Goal: Task Accomplishment & Management: Manage account settings

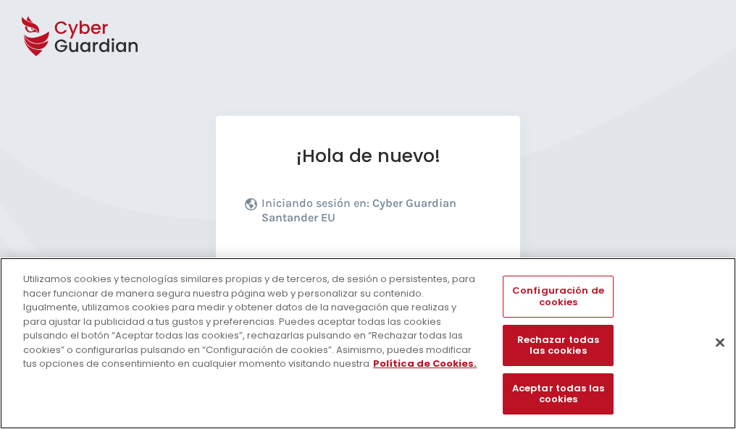
scroll to position [177, 0]
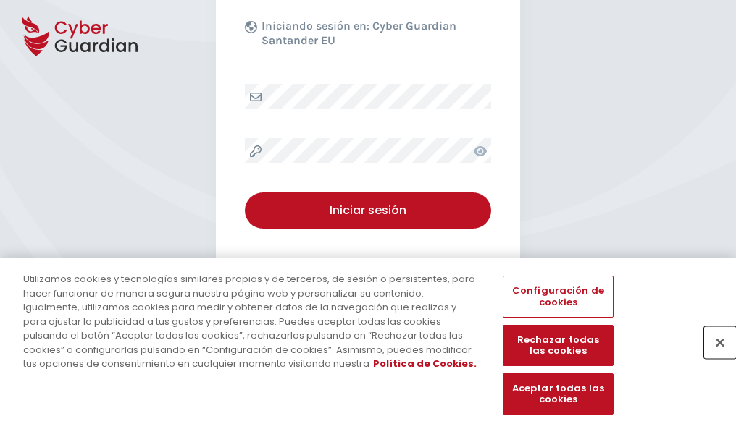
click at [712, 358] on button "Cerrar" at bounding box center [720, 343] width 32 height 32
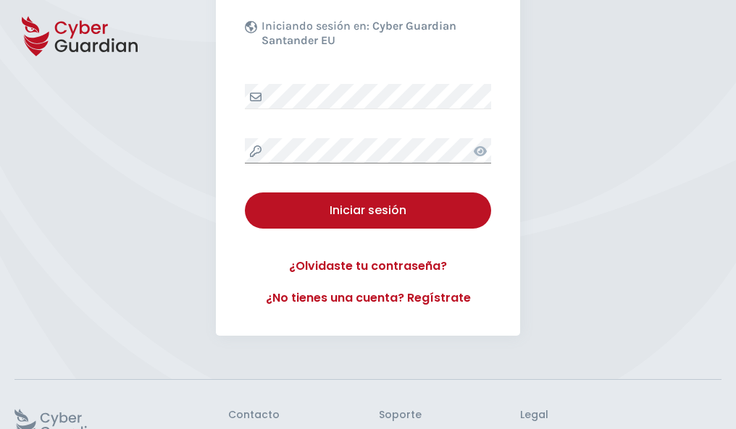
scroll to position [282, 0]
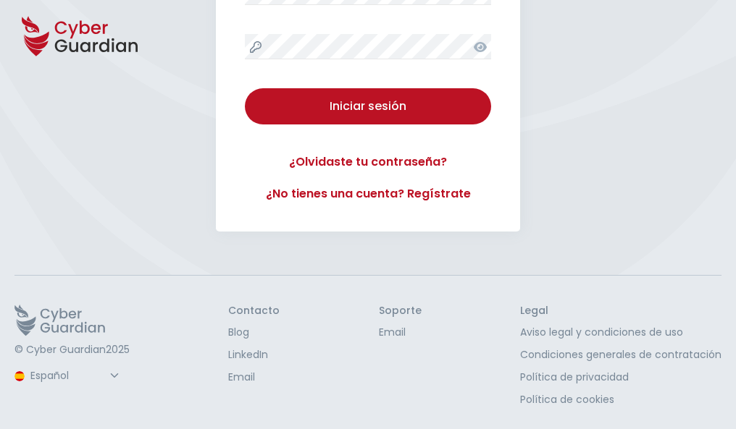
click at [245, 88] on button "Iniciar sesión" at bounding box center [368, 106] width 246 height 36
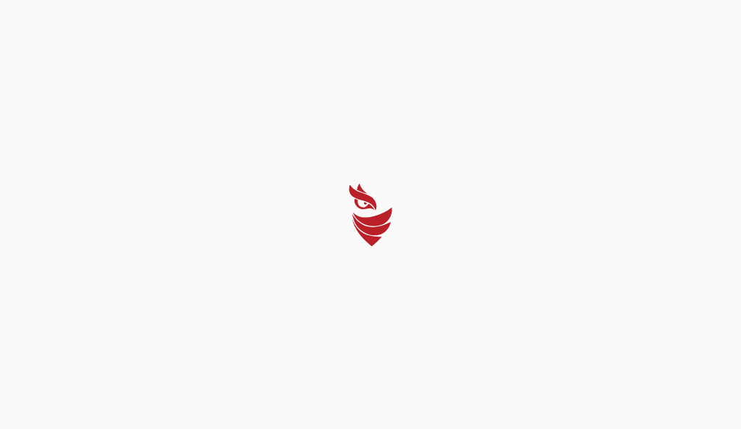
select select "Português (BR)"
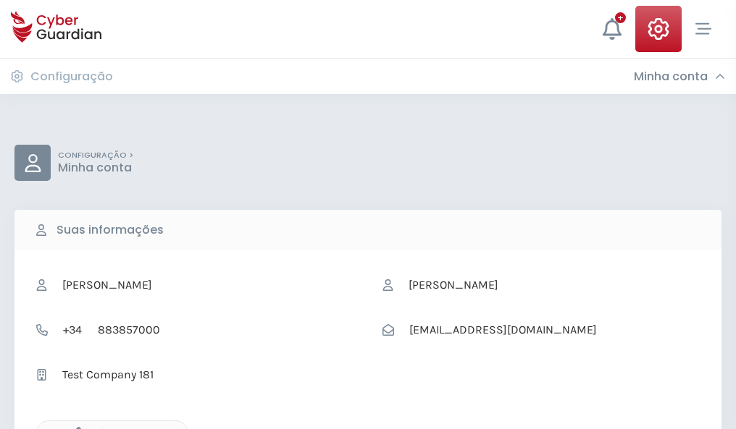
click at [75, 428] on icon "button" at bounding box center [75, 433] width 12 height 12
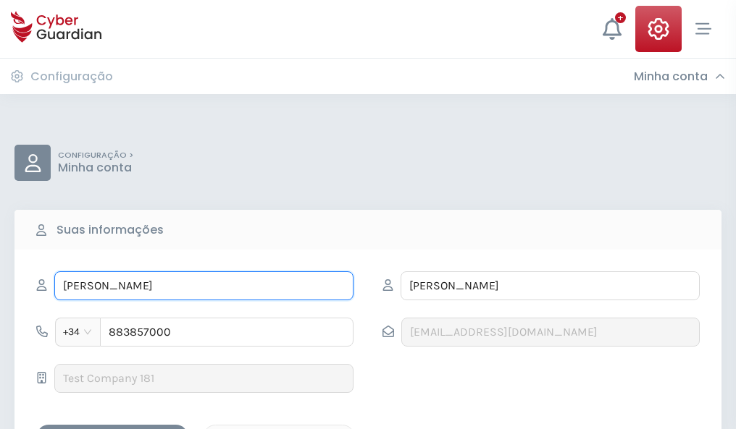
click at [203, 286] on input "CARLOS" at bounding box center [203, 285] width 299 height 29
type input "C"
type input "Marisa"
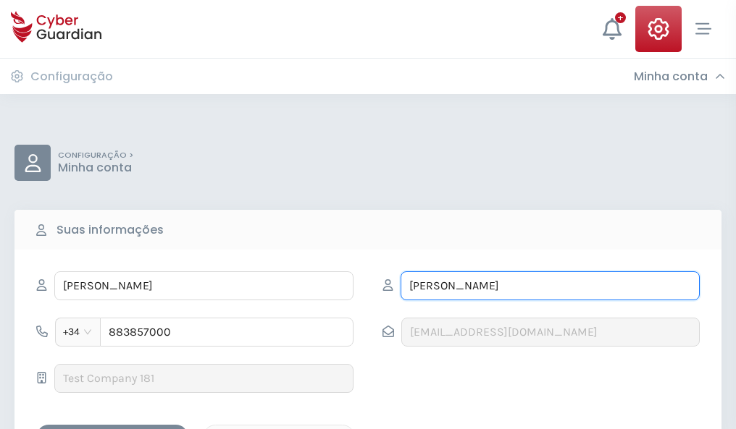
click at [549, 286] on input "INFANTE" at bounding box center [549, 285] width 299 height 29
type input "I"
type input "Pinedo"
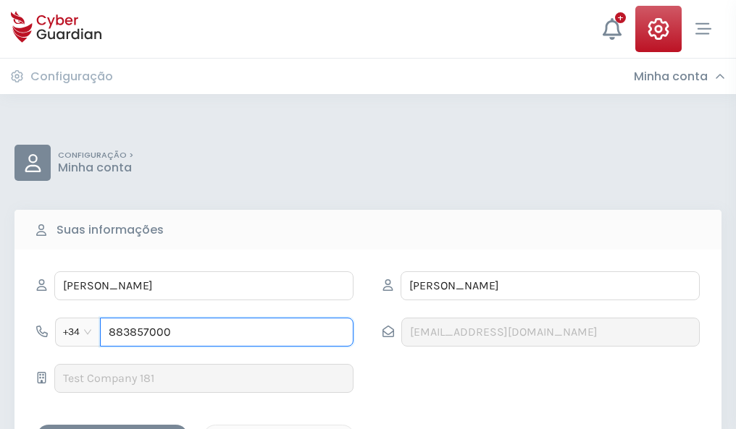
click at [227, 332] on input "883857000" at bounding box center [226, 332] width 253 height 29
type input "8"
type input "822512269"
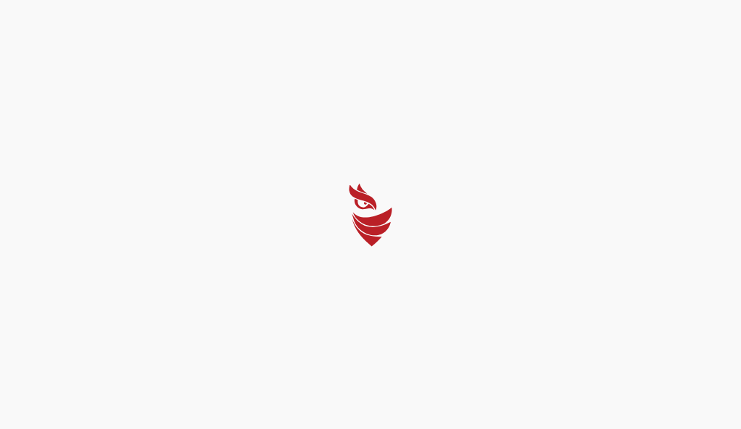
select select "Português (BR)"
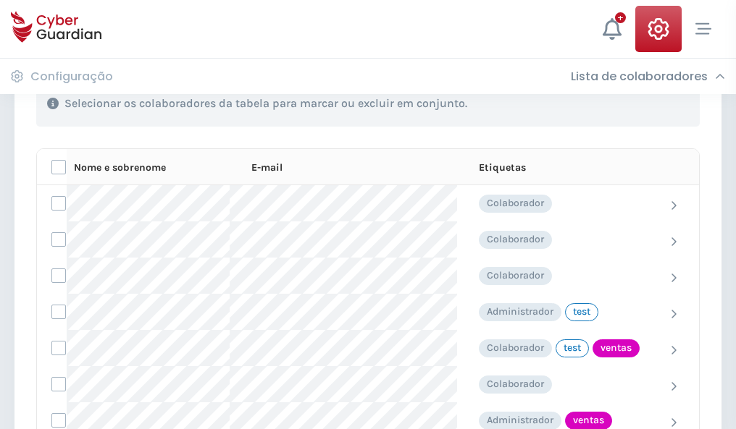
scroll to position [656, 0]
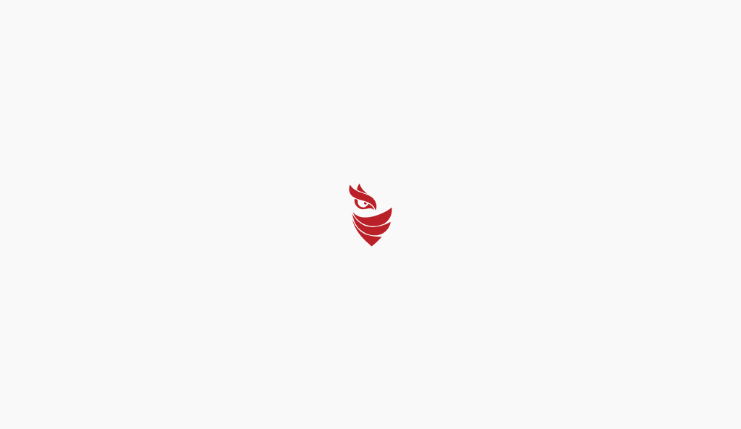
select select "Português (BR)"
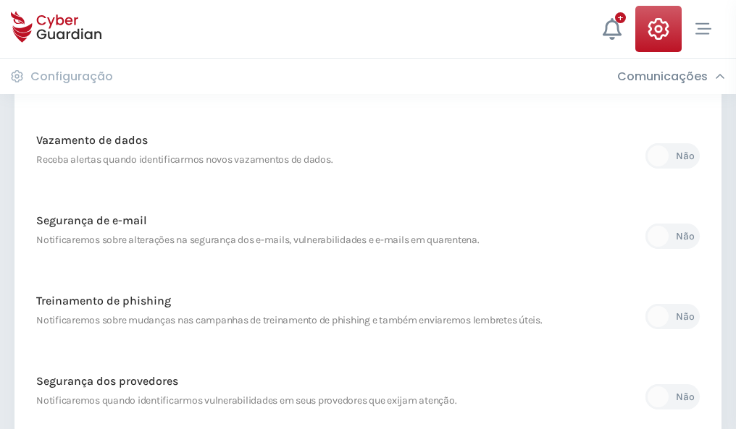
scroll to position [762, 0]
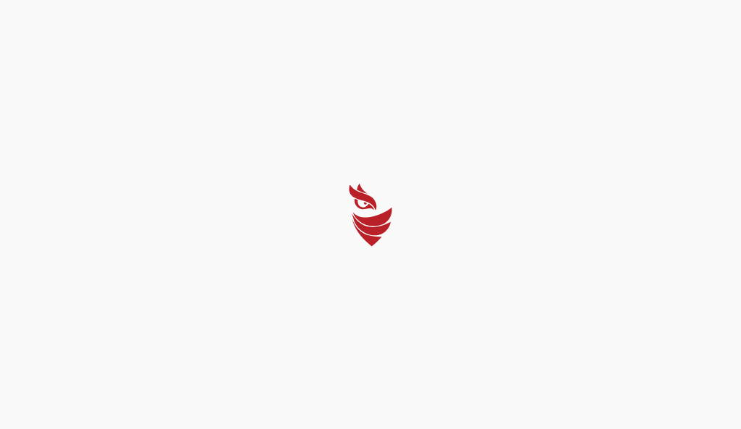
select select "Português (BR)"
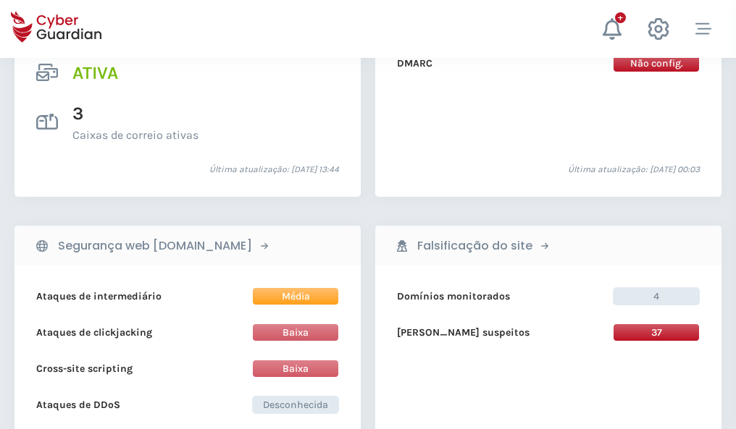
scroll to position [1471, 0]
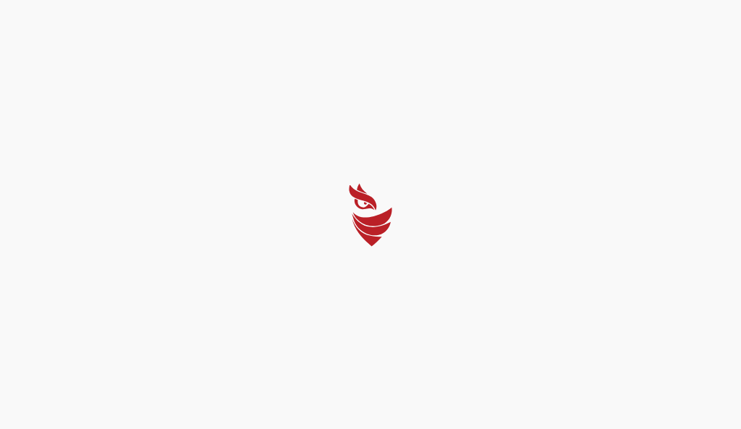
select select "Português (BR)"
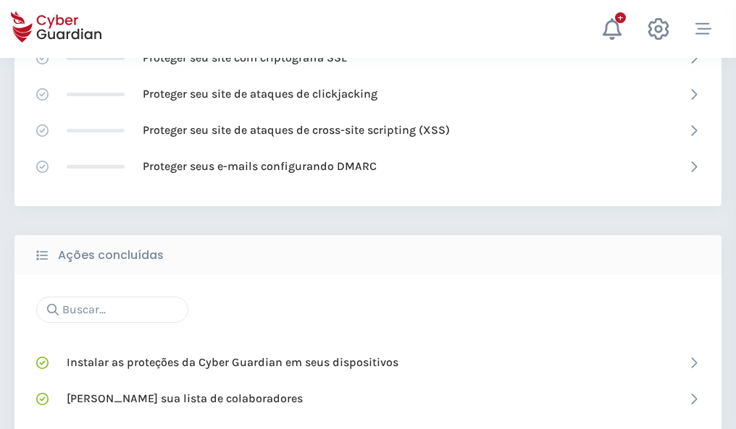
scroll to position [964, 0]
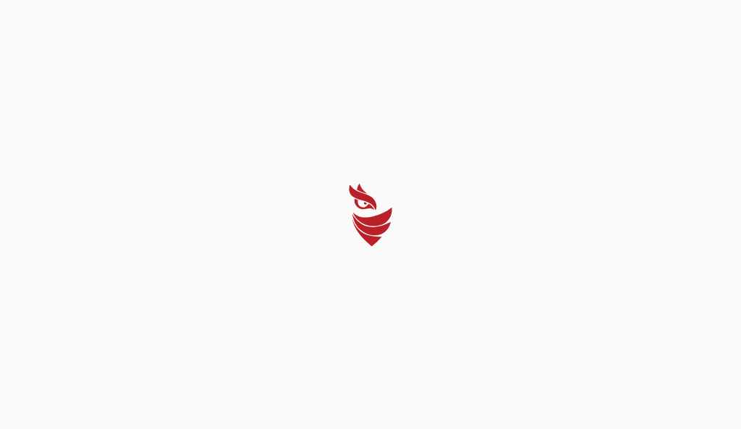
select select "Português (BR)"
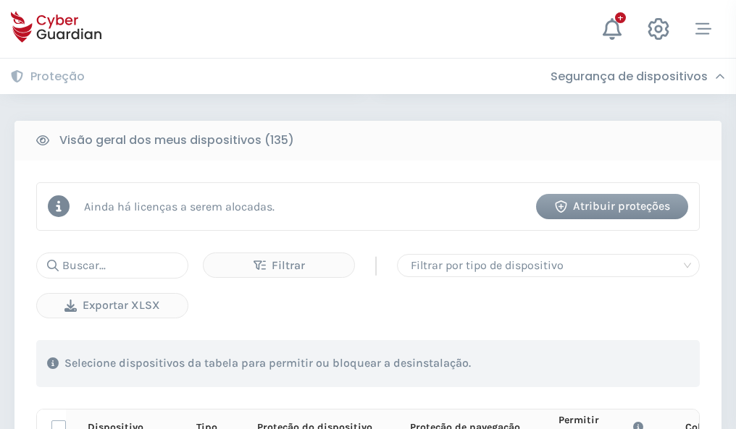
scroll to position [1279, 0]
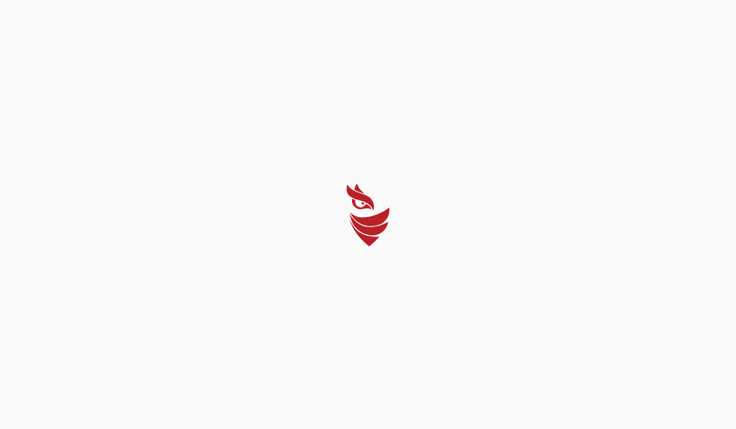
select select "Português (BR)"
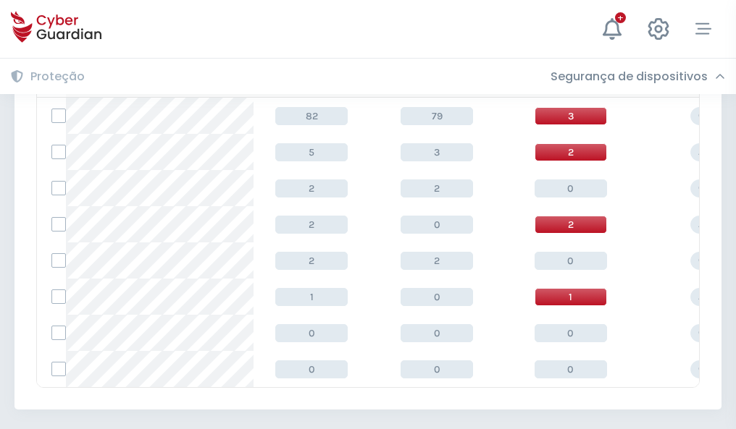
scroll to position [672, 0]
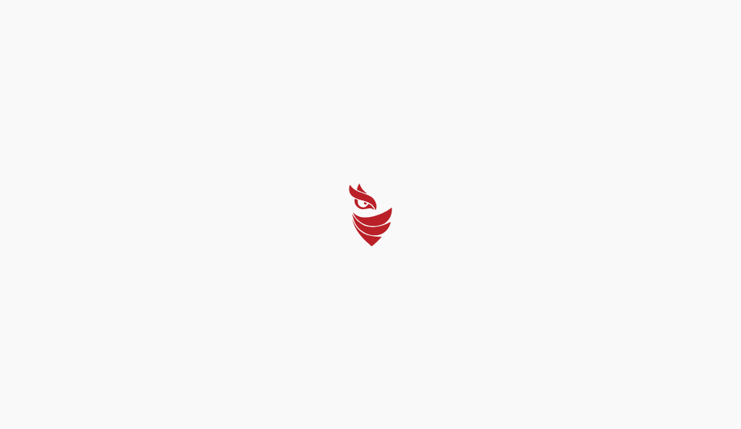
select select "Português (BR)"
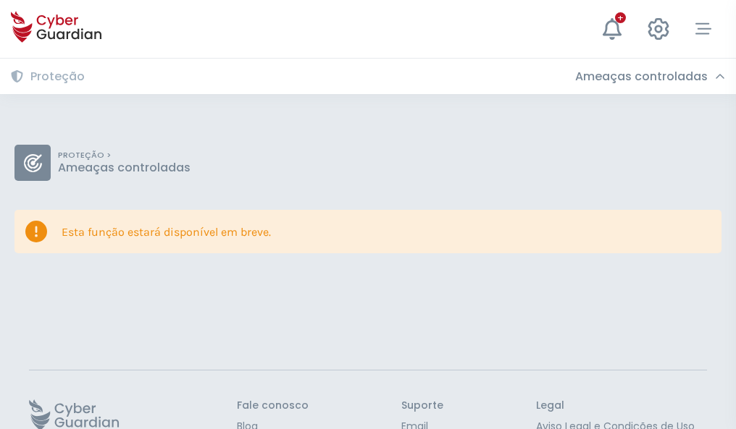
scroll to position [94, 0]
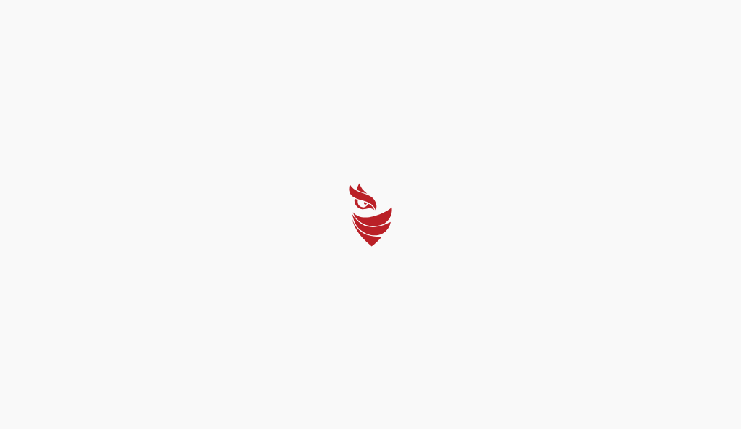
select select "Português (BR)"
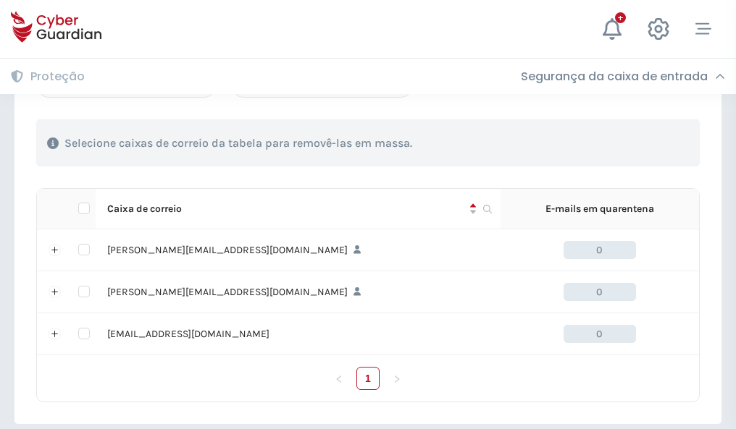
scroll to position [671, 0]
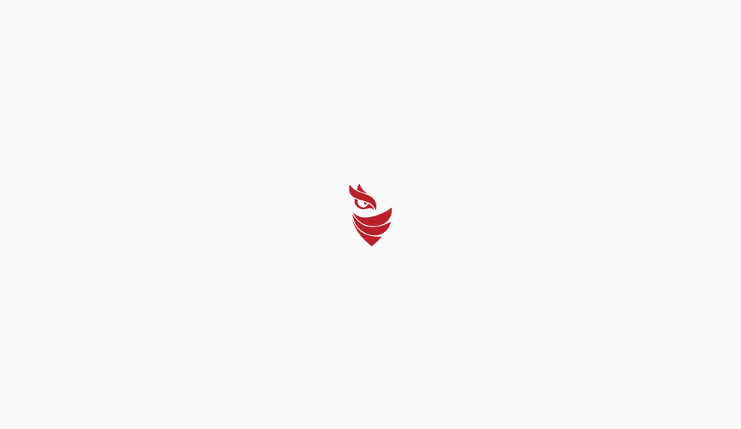
select select "Português (BR)"
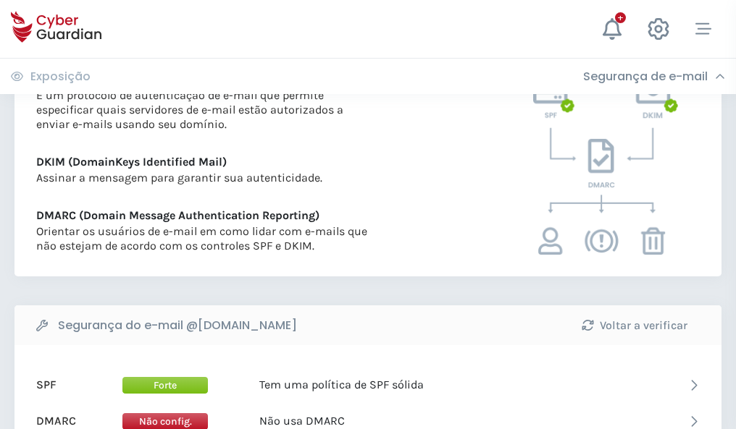
scroll to position [781, 0]
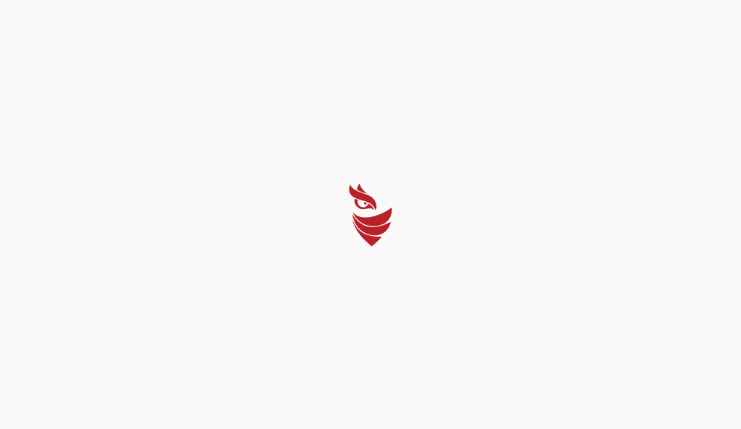
select select "Português (BR)"
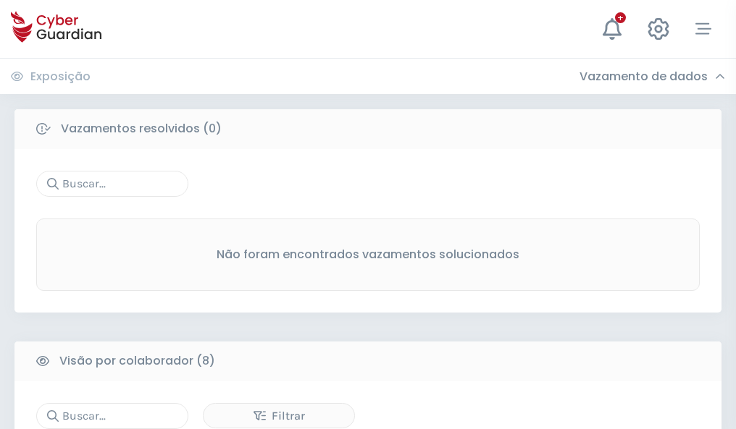
scroll to position [1234, 0]
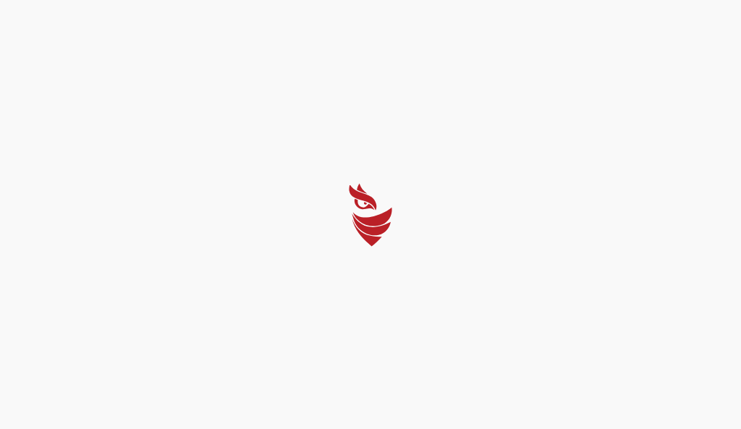
select select "Português (BR)"
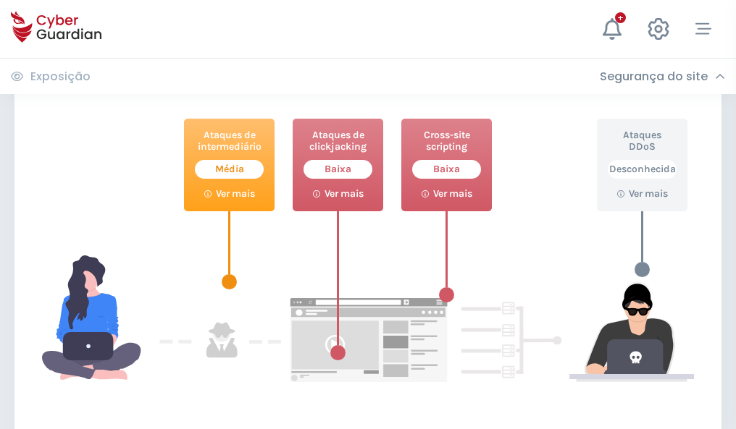
scroll to position [788, 0]
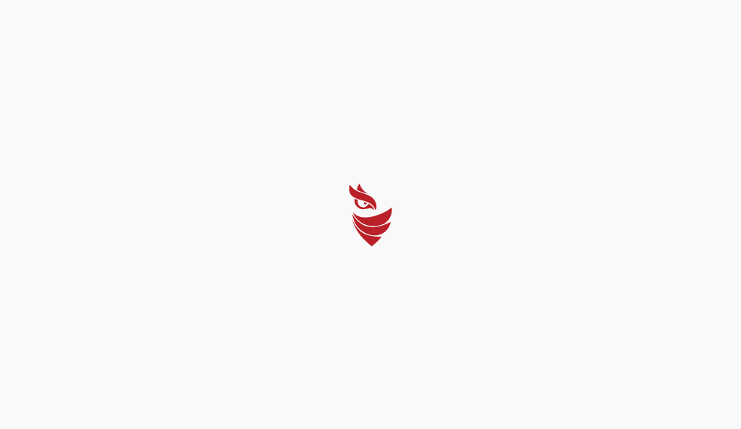
select select "Português (BR)"
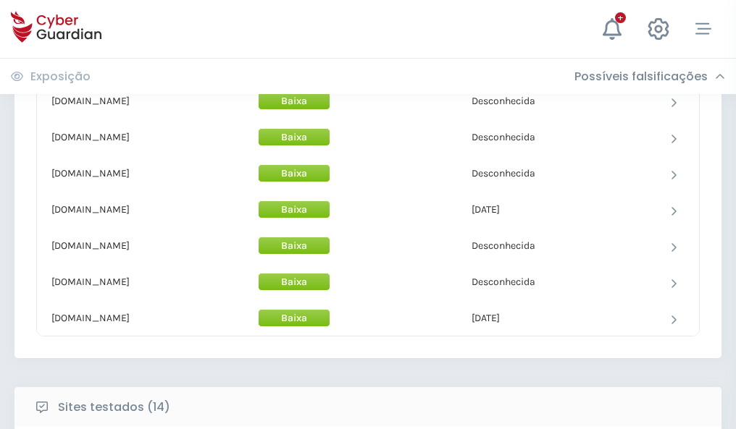
scroll to position [1412, 0]
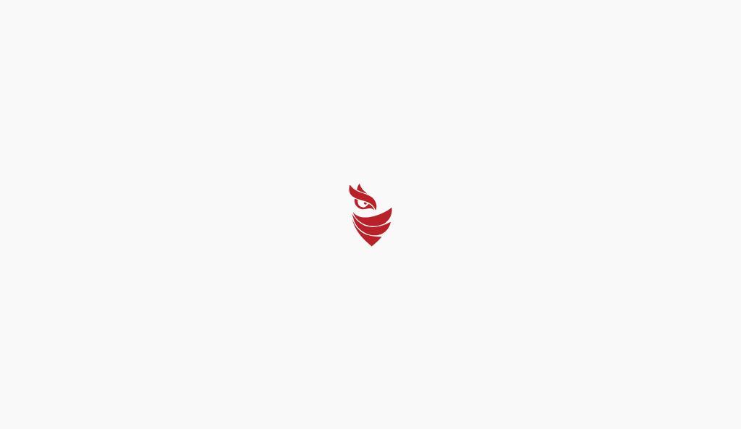
select select "Português (BR)"
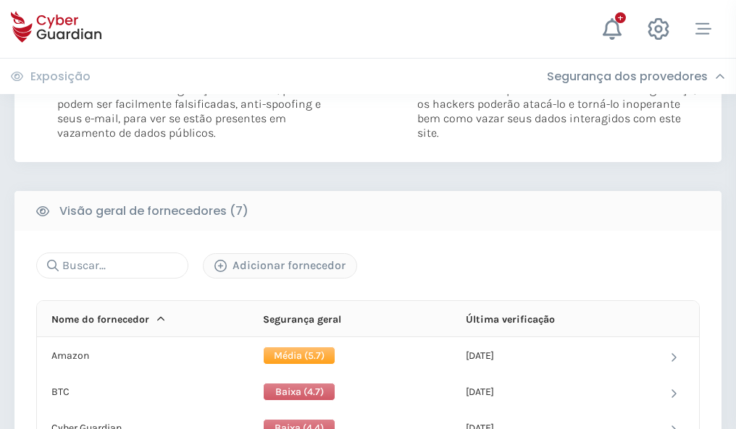
scroll to position [955, 0]
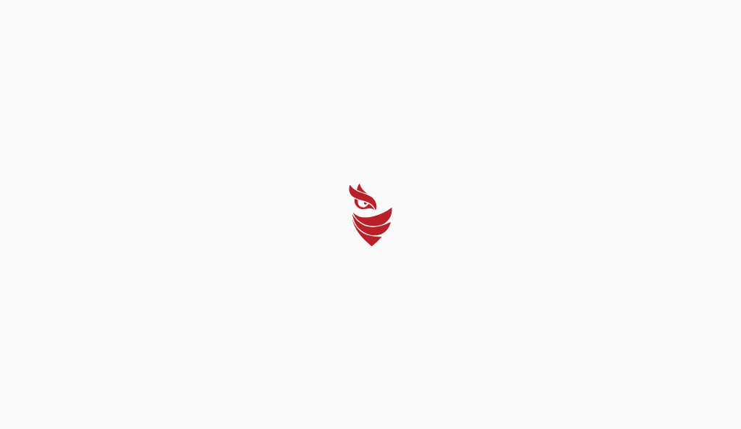
select select "Português (BR)"
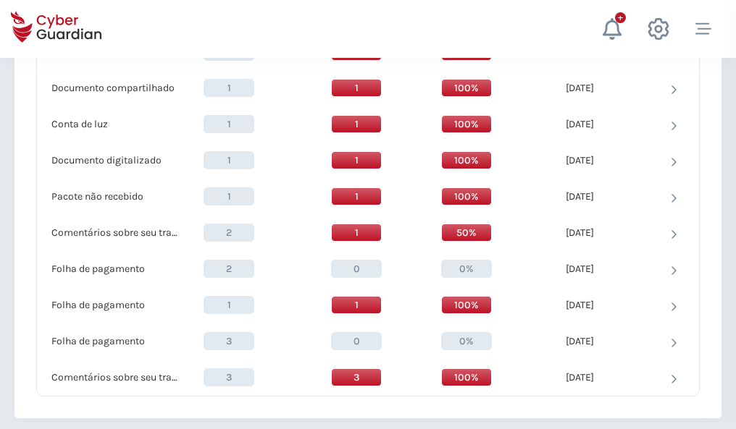
scroll to position [1501, 0]
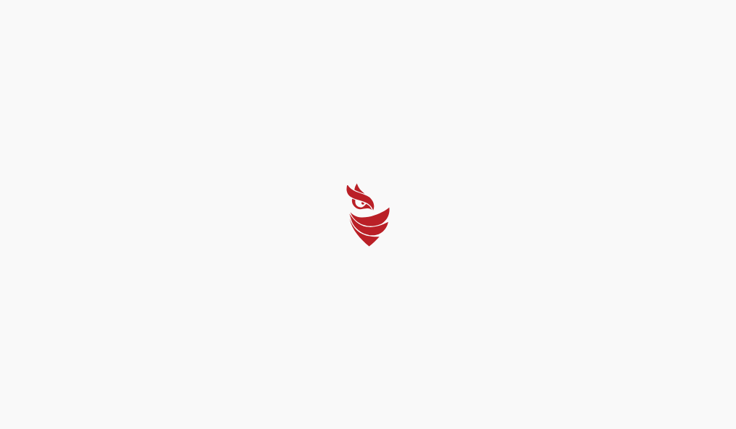
select select "Português (BR)"
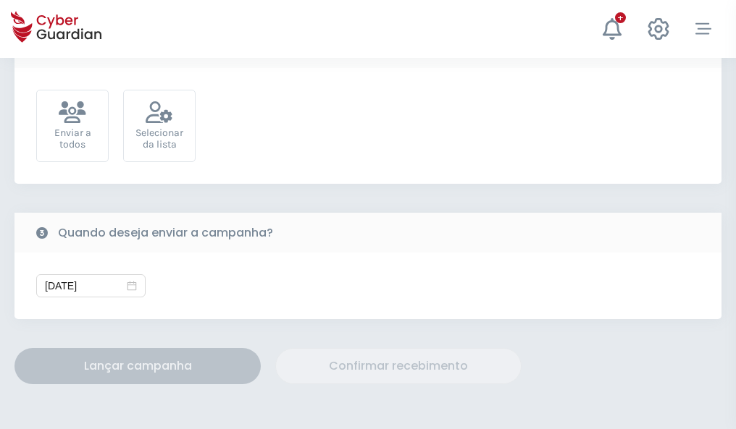
scroll to position [530, 0]
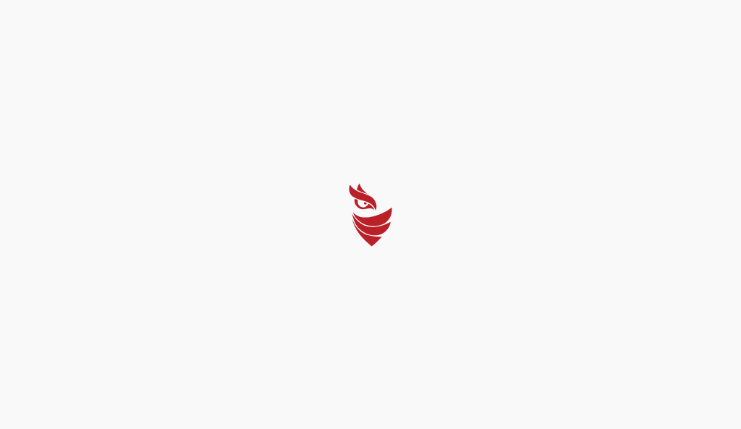
select select "Português (BR)"
